Goal: Navigation & Orientation: Find specific page/section

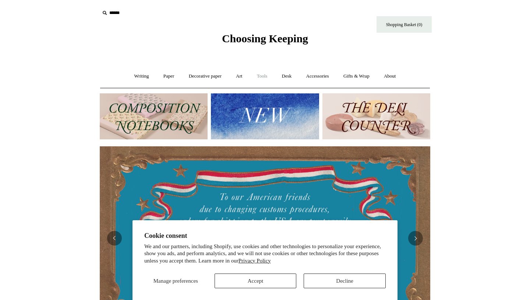
click at [268, 78] on link "Tools +" at bounding box center [262, 77] width 24 height 20
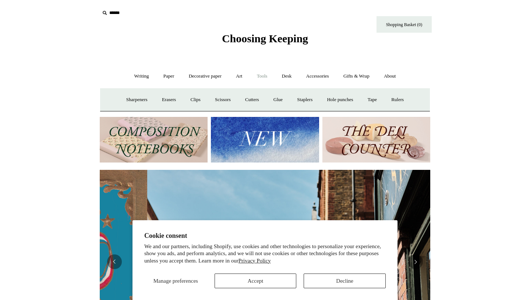
scroll to position [0, 331]
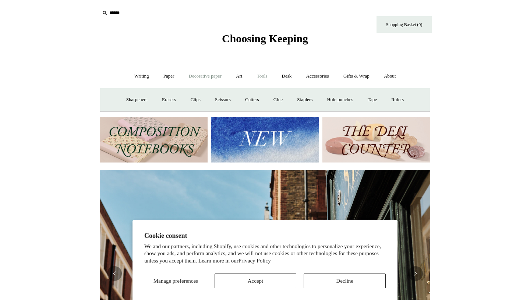
click at [194, 78] on link "Decorative paper +" at bounding box center [205, 77] width 46 height 20
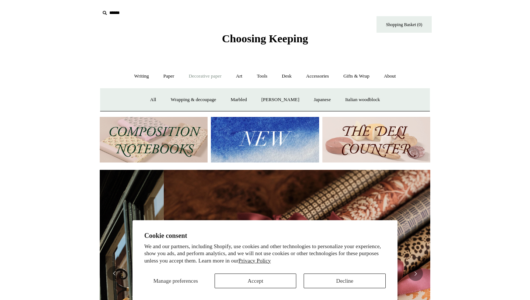
scroll to position [0, 661]
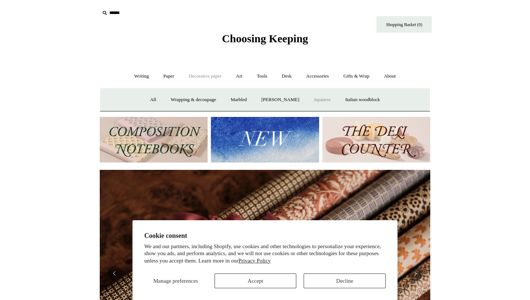
click at [326, 100] on link "Japanese" at bounding box center [322, 100] width 30 height 20
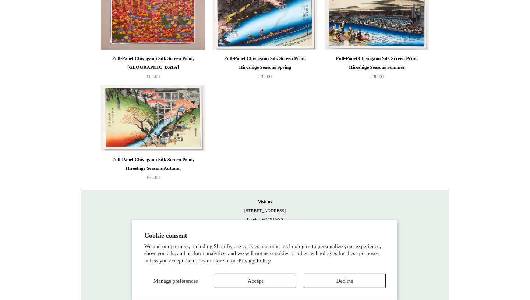
scroll to position [516, 0]
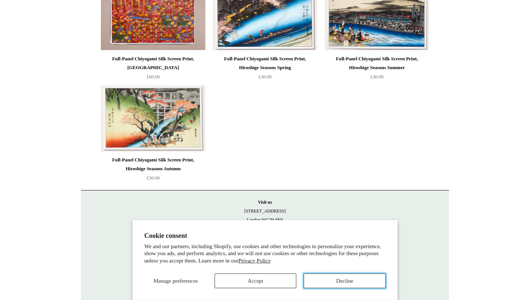
click at [322, 279] on button "Decline" at bounding box center [345, 281] width 82 height 15
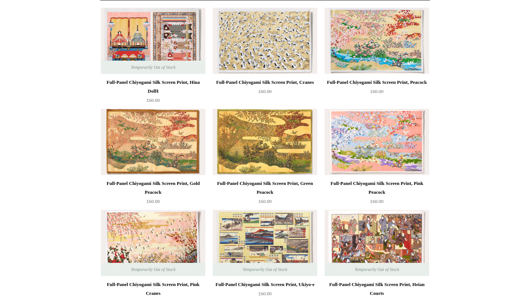
scroll to position [0, 0]
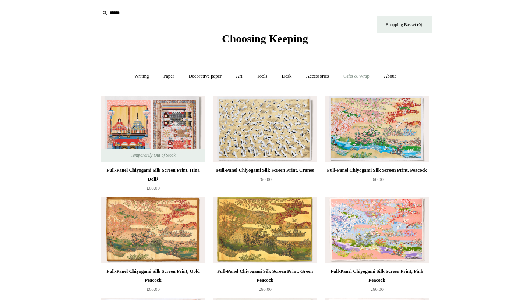
click at [357, 75] on link "Gifts & Wrap +" at bounding box center [356, 77] width 39 height 20
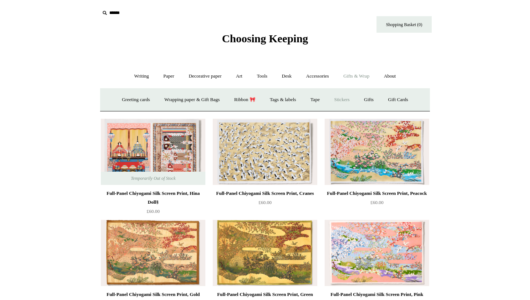
click at [350, 94] on link "Stickers" at bounding box center [342, 100] width 29 height 20
